Goal: Contribute content: Add original content to the website for others to see

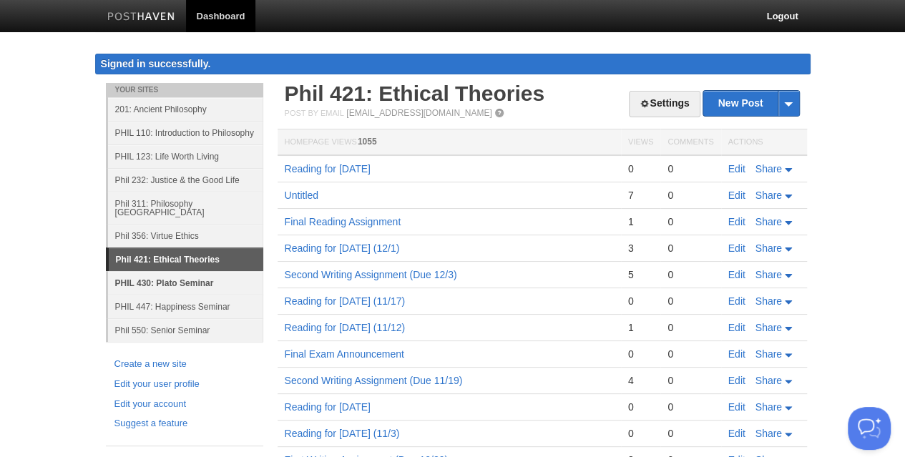
click at [166, 271] on link "PHIL 430: Plato Seminar" at bounding box center [185, 283] width 155 height 24
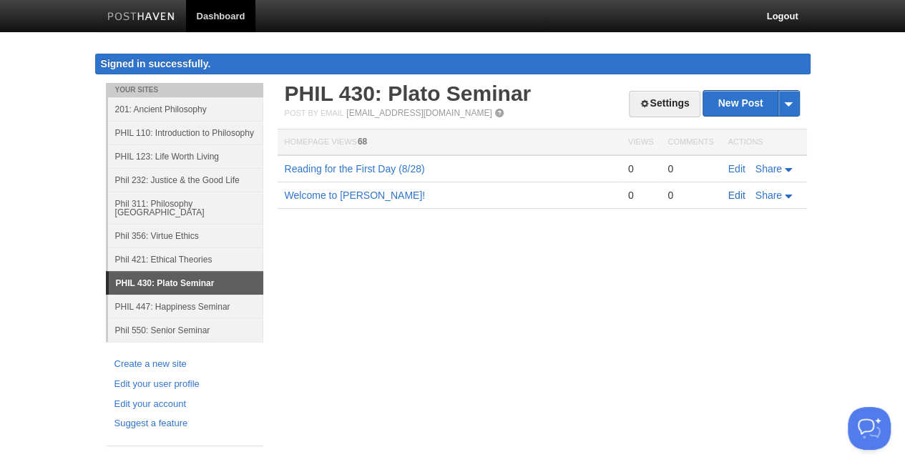
click at [736, 195] on link "Edit" at bounding box center [736, 195] width 17 height 11
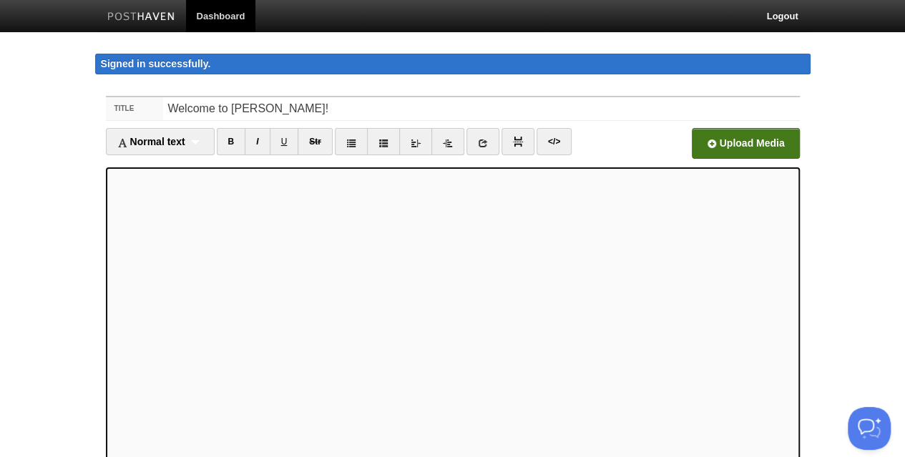
click at [723, 144] on input "file" at bounding box center [313, 147] width 1083 height 73
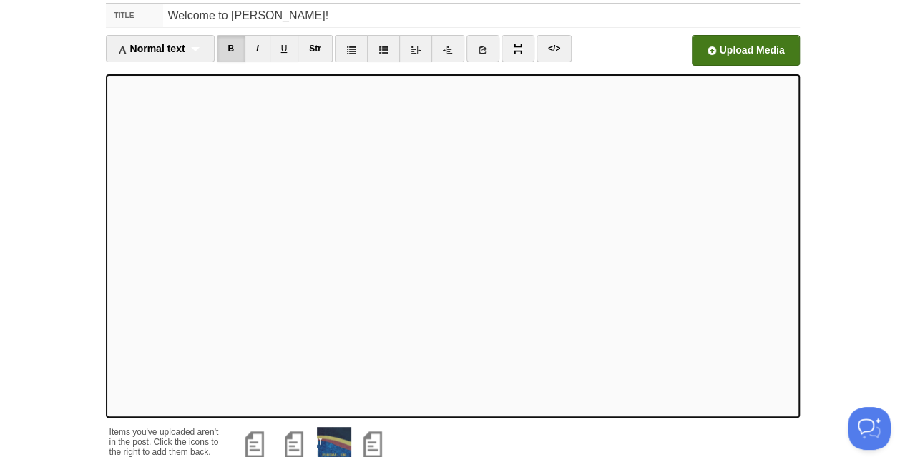
scroll to position [72, 0]
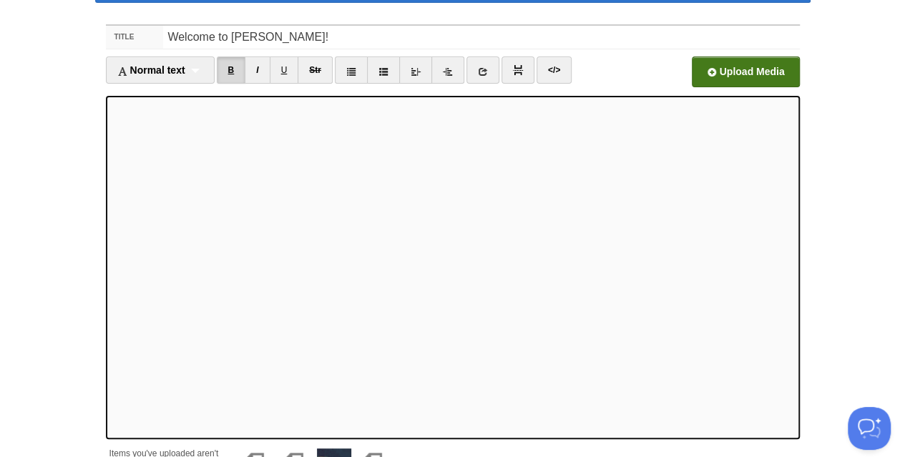
click at [227, 67] on link "B" at bounding box center [231, 70] width 29 height 27
click at [261, 71] on link "I" at bounding box center [257, 70] width 25 height 27
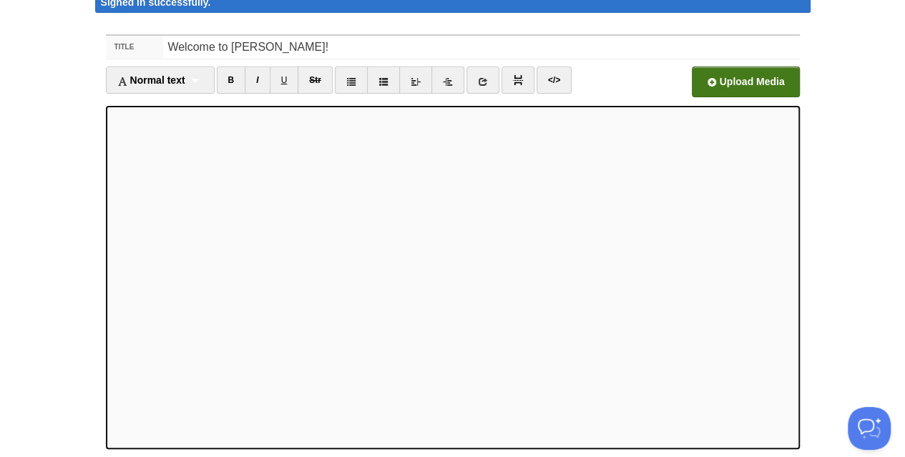
scroll to position [82, 0]
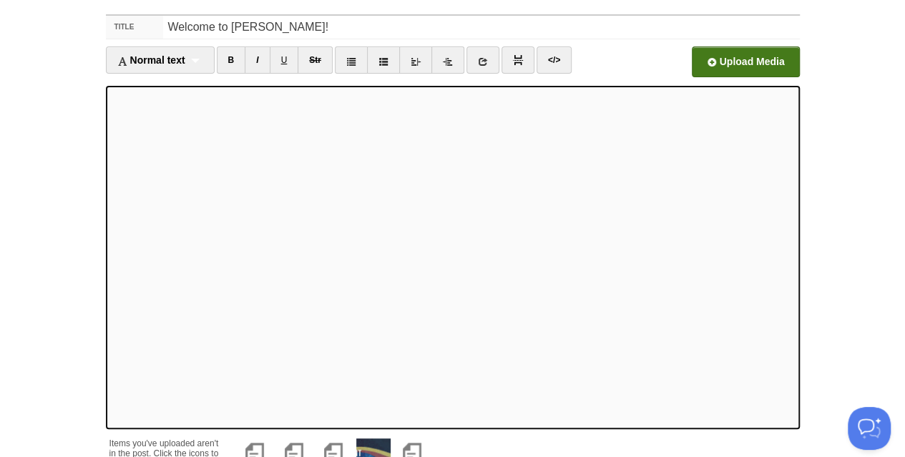
click at [720, 57] on input "file" at bounding box center [313, 65] width 1083 height 73
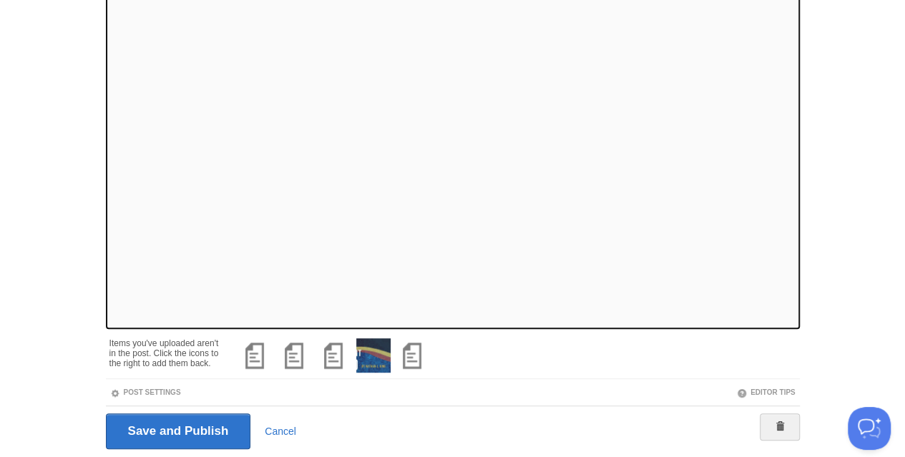
scroll to position [225, 0]
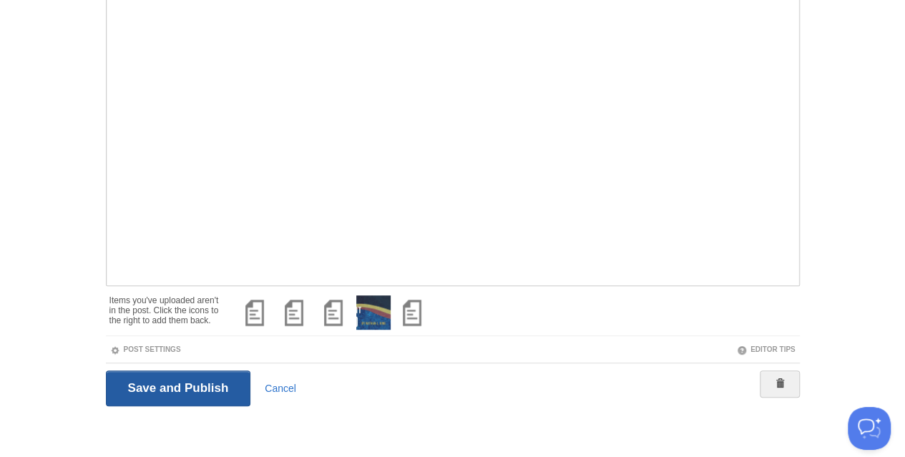
click at [176, 387] on input "Save and Publish" at bounding box center [178, 389] width 145 height 36
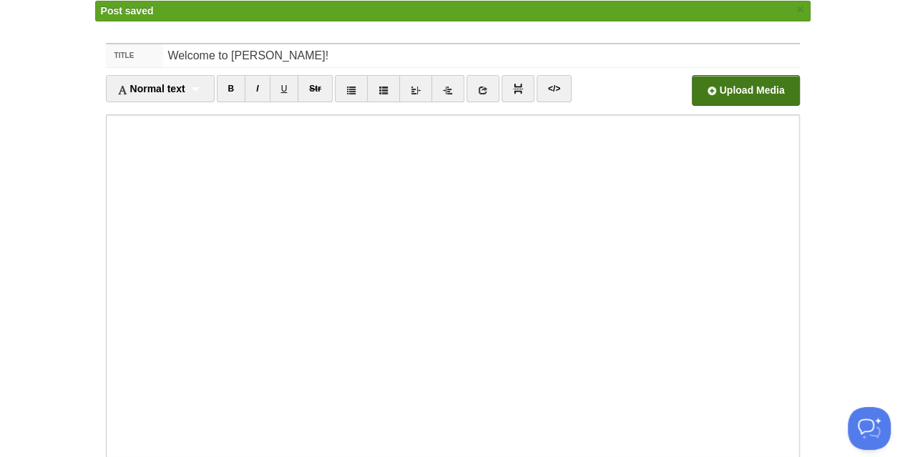
scroll to position [38, 0]
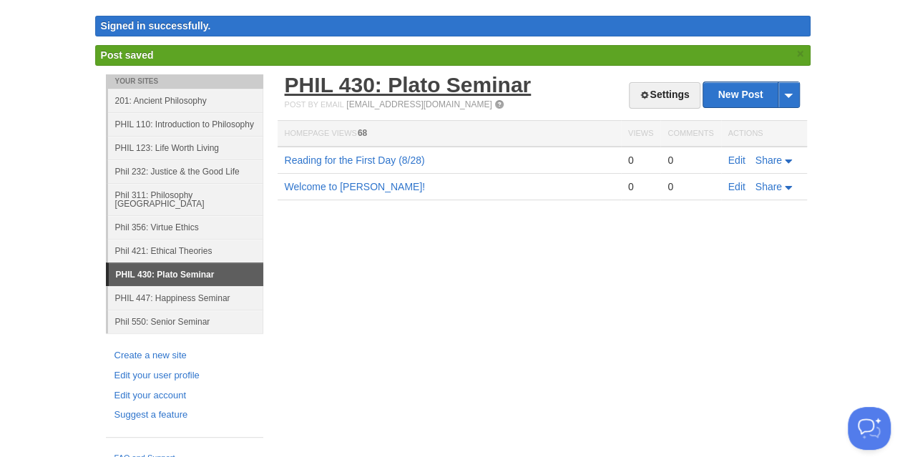
click at [321, 79] on link "PHIL 430: Plato Seminar" at bounding box center [408, 85] width 247 height 24
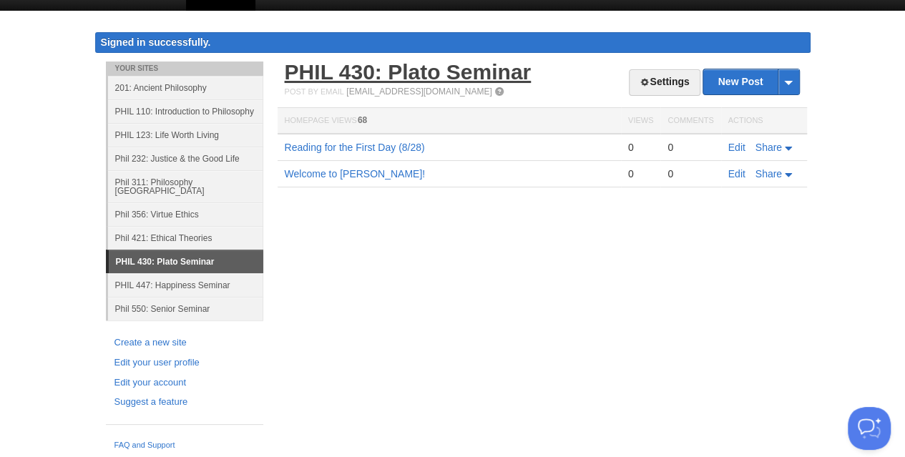
scroll to position [9, 0]
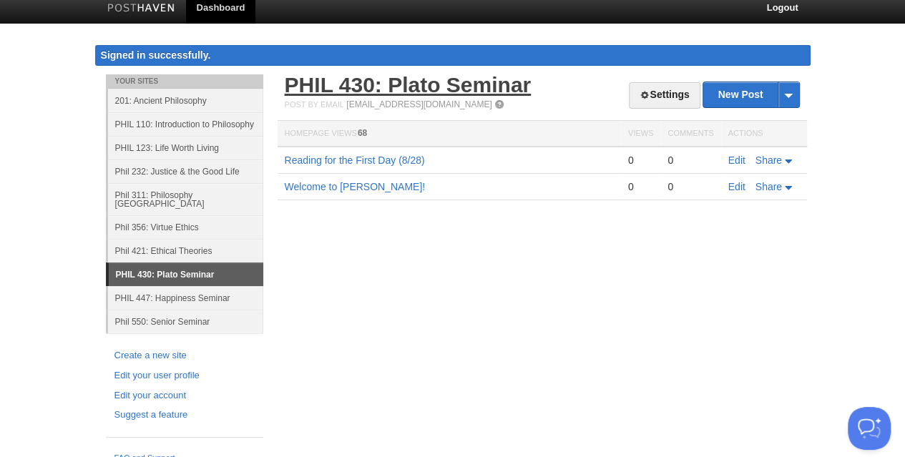
click at [362, 87] on link "PHIL 430: Plato Seminar" at bounding box center [408, 85] width 247 height 24
click at [734, 158] on link "Edit" at bounding box center [736, 160] width 17 height 11
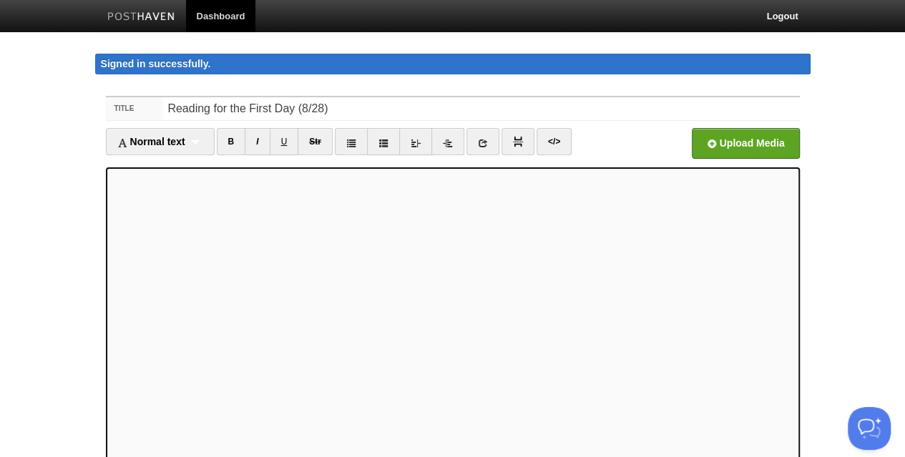
scroll to position [143, 0]
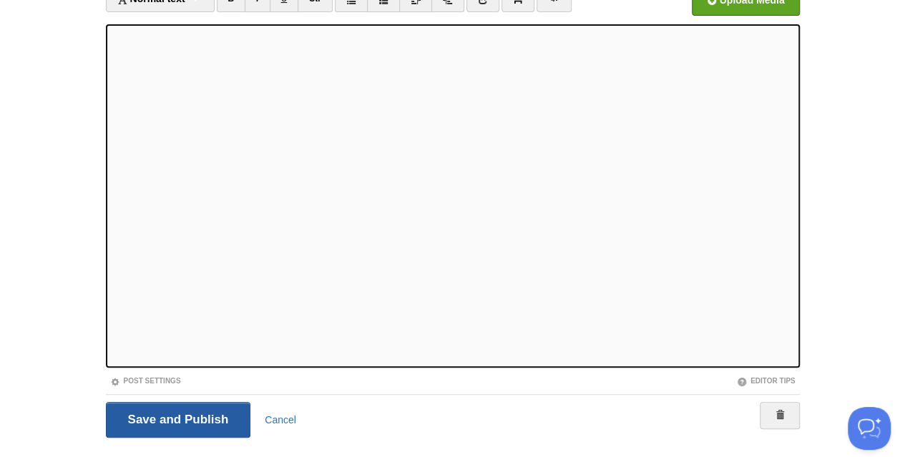
click at [147, 430] on input "Save and Publish" at bounding box center [178, 420] width 145 height 36
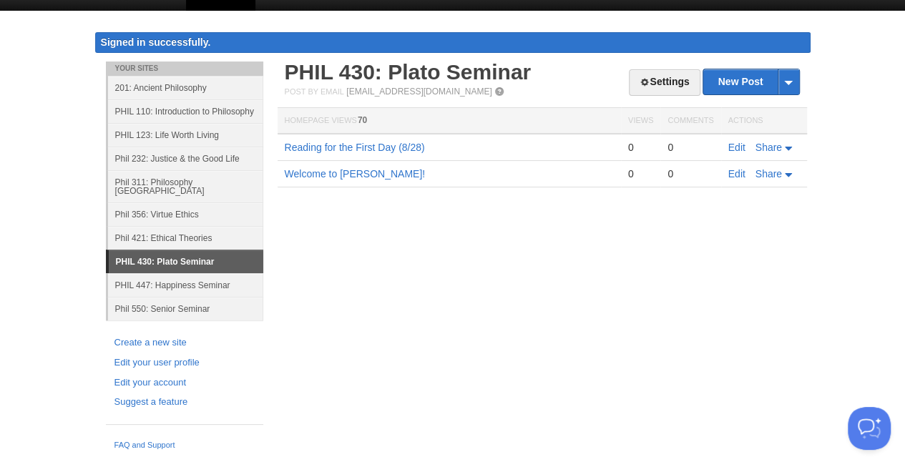
scroll to position [9, 0]
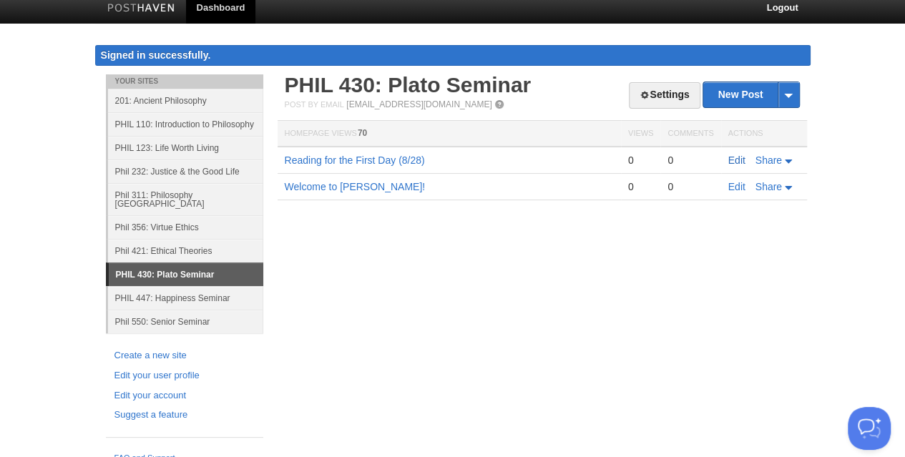
click at [738, 158] on link "Edit" at bounding box center [736, 160] width 17 height 11
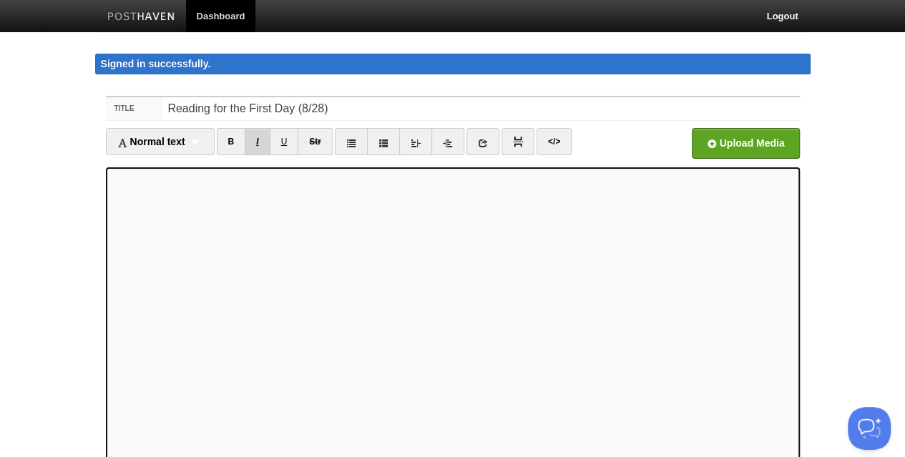
click at [263, 138] on link "I" at bounding box center [257, 141] width 25 height 27
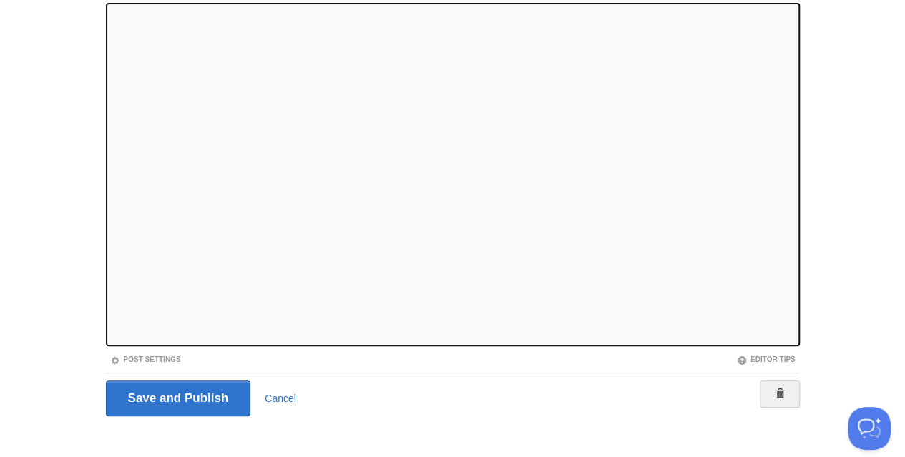
scroll to position [175, 0]
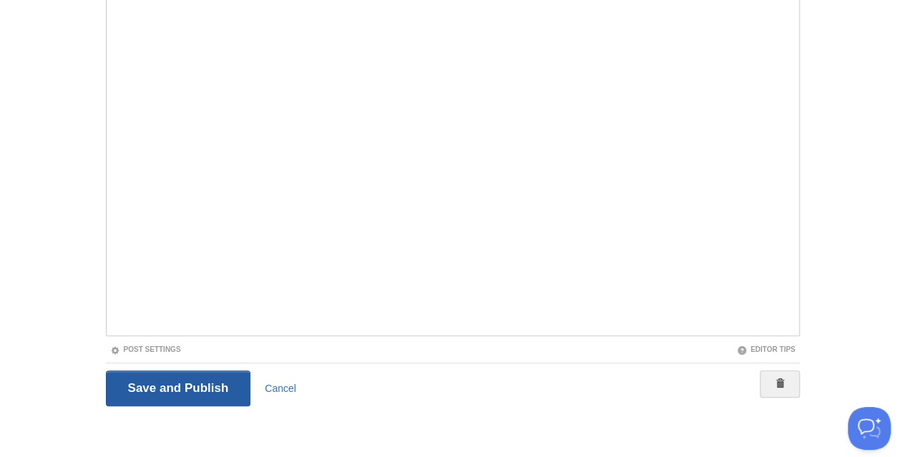
click at [210, 391] on input "Save and Publish" at bounding box center [178, 389] width 145 height 36
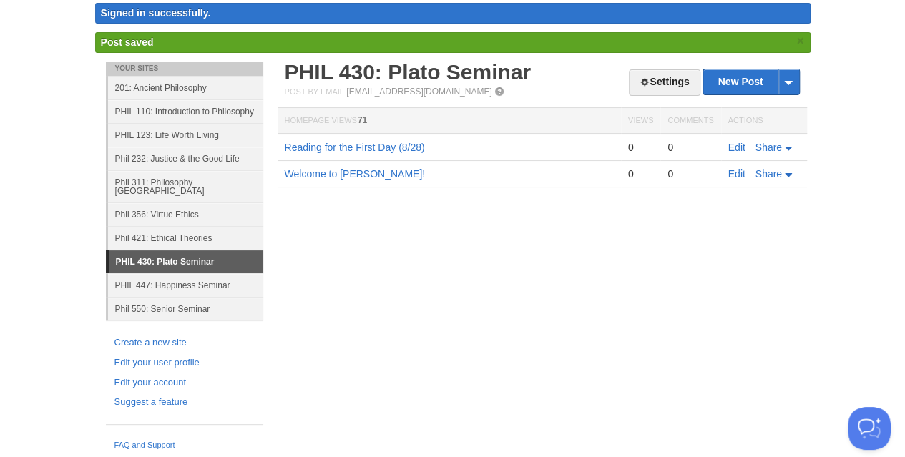
scroll to position [38, 0]
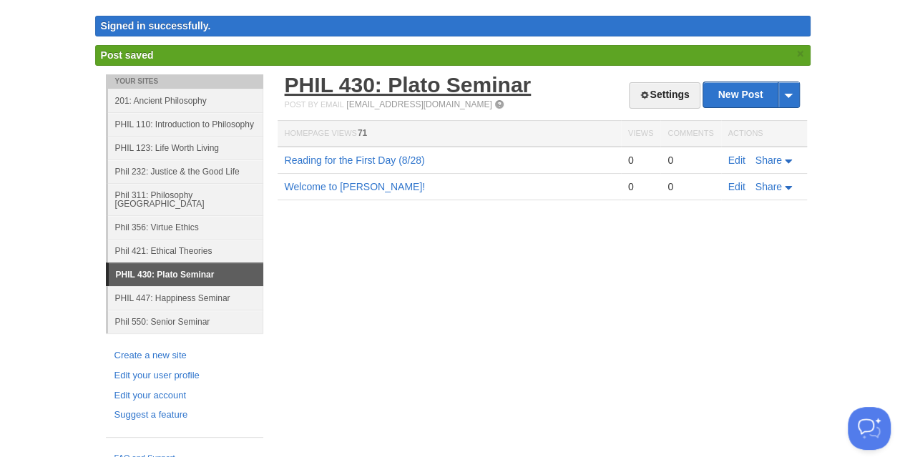
click at [358, 81] on link "PHIL 430: Plato Seminar" at bounding box center [408, 85] width 247 height 24
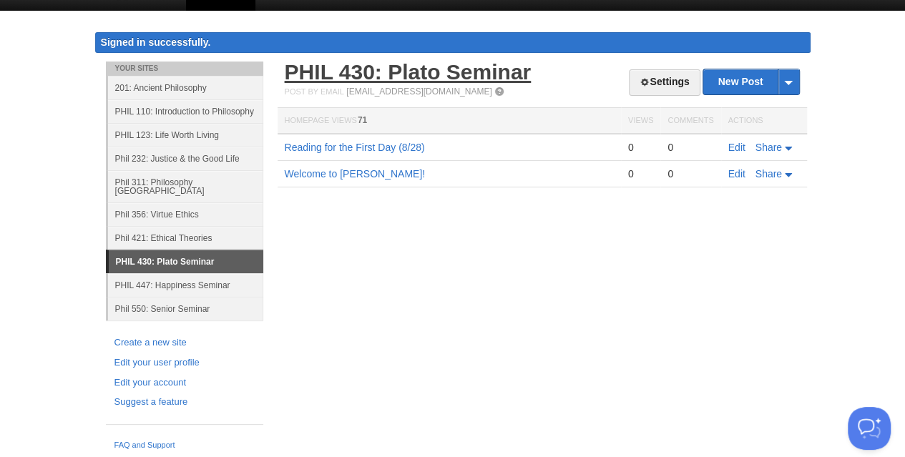
scroll to position [9, 0]
